Goal: Task Accomplishment & Management: Complete application form

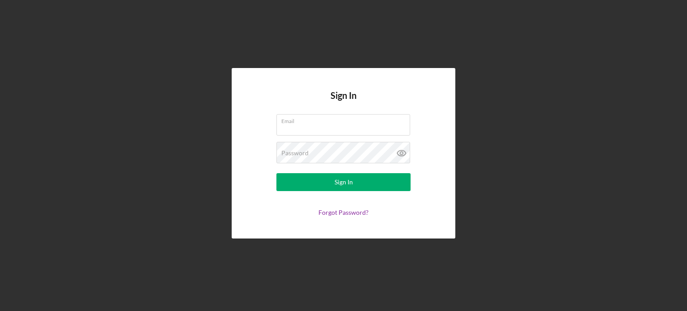
type input "[EMAIL_ADDRESS][DOMAIN_NAME]"
click at [333, 188] on button "Sign In" at bounding box center [344, 182] width 134 height 18
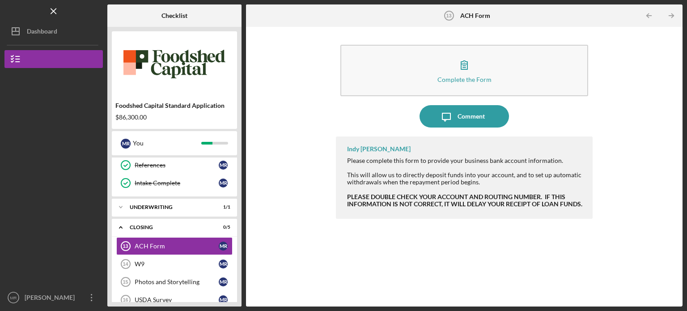
scroll to position [222, 0]
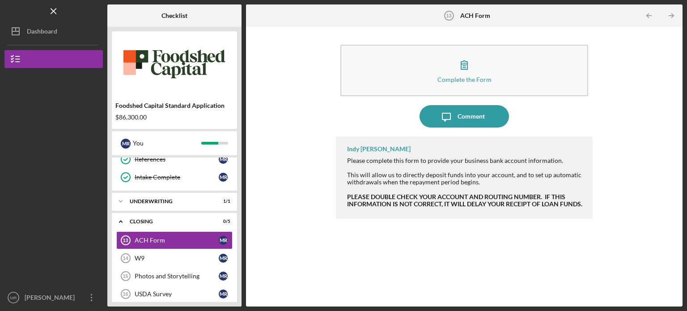
click at [461, 78] on div "Complete the Form" at bounding box center [465, 79] width 54 height 7
